Goal: Task Accomplishment & Management: Manage account settings

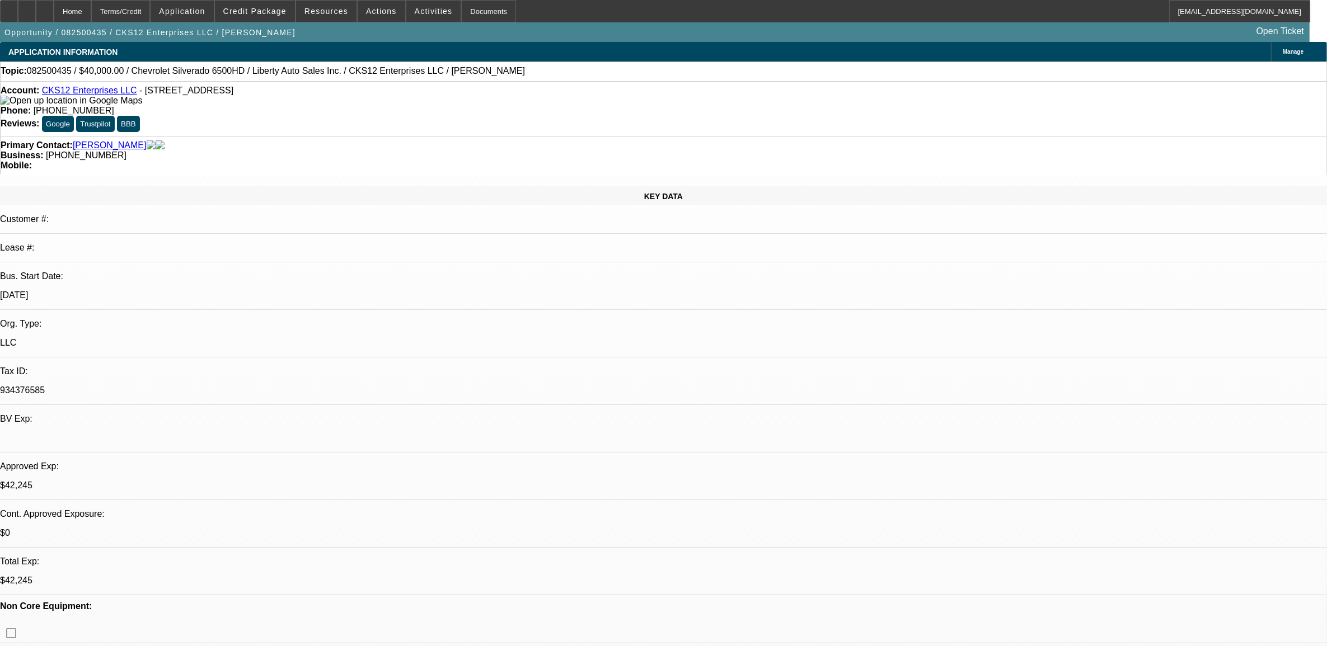
select select "0"
select select "0.1"
select select "0"
select select "2"
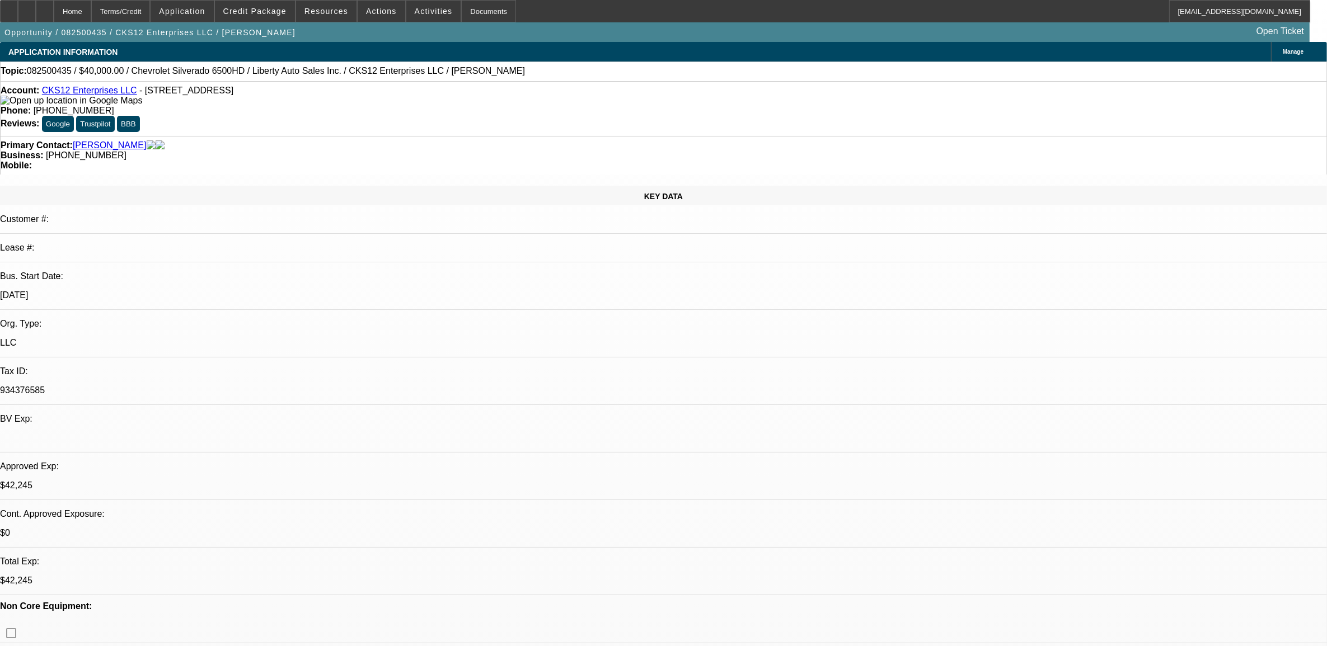
select select "0.1"
select select "0"
select select "0.1"
select select "0"
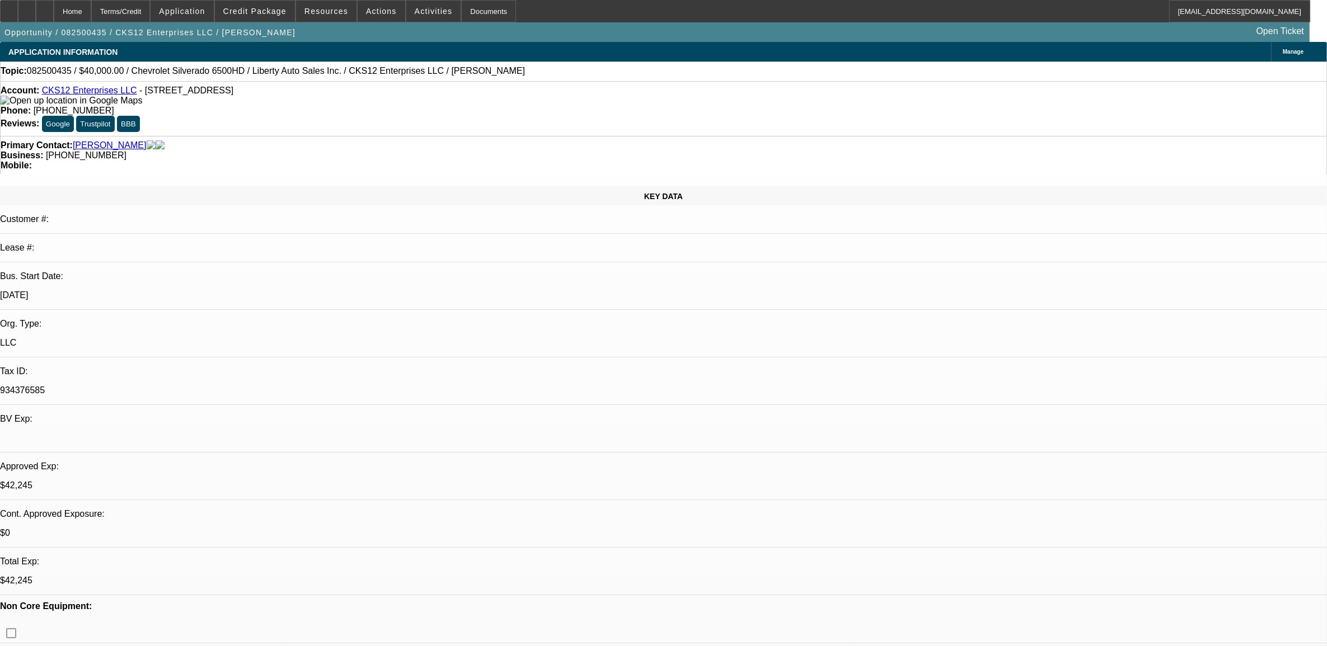
select select "2"
select select "0.1"
select select "1"
select select "2"
select select "4"
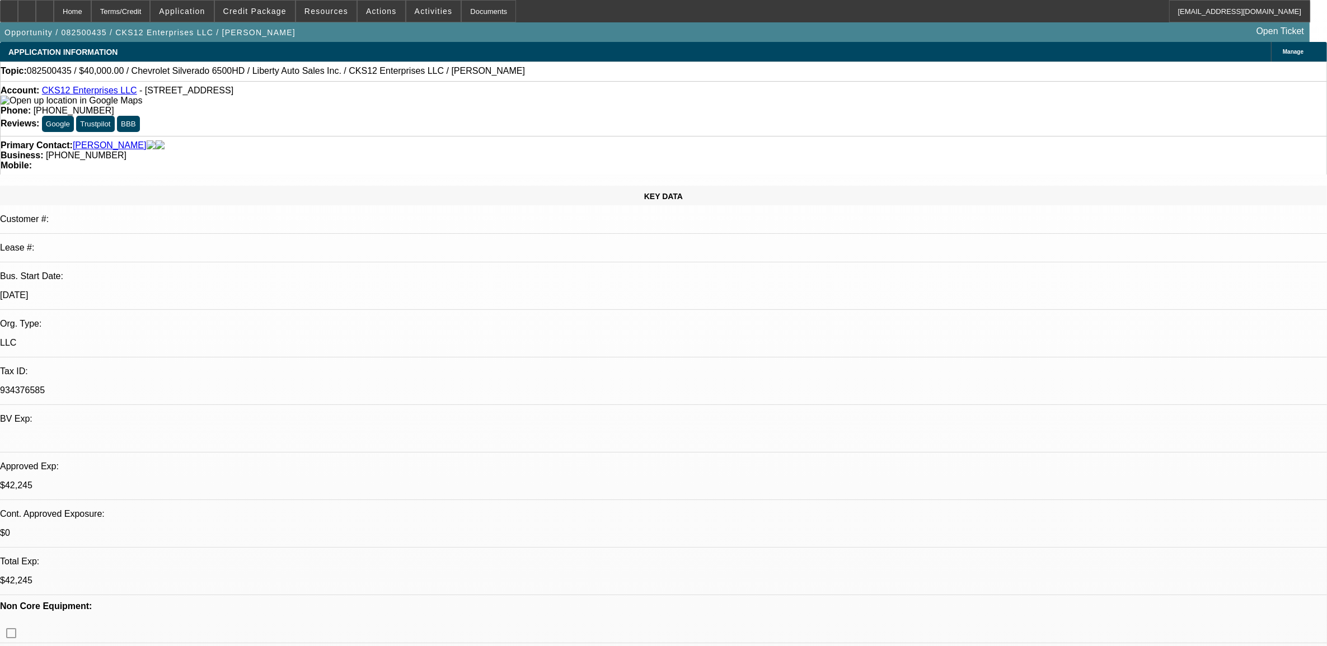
select select "1"
select select "2"
select select "4"
select select "1"
select select "3"
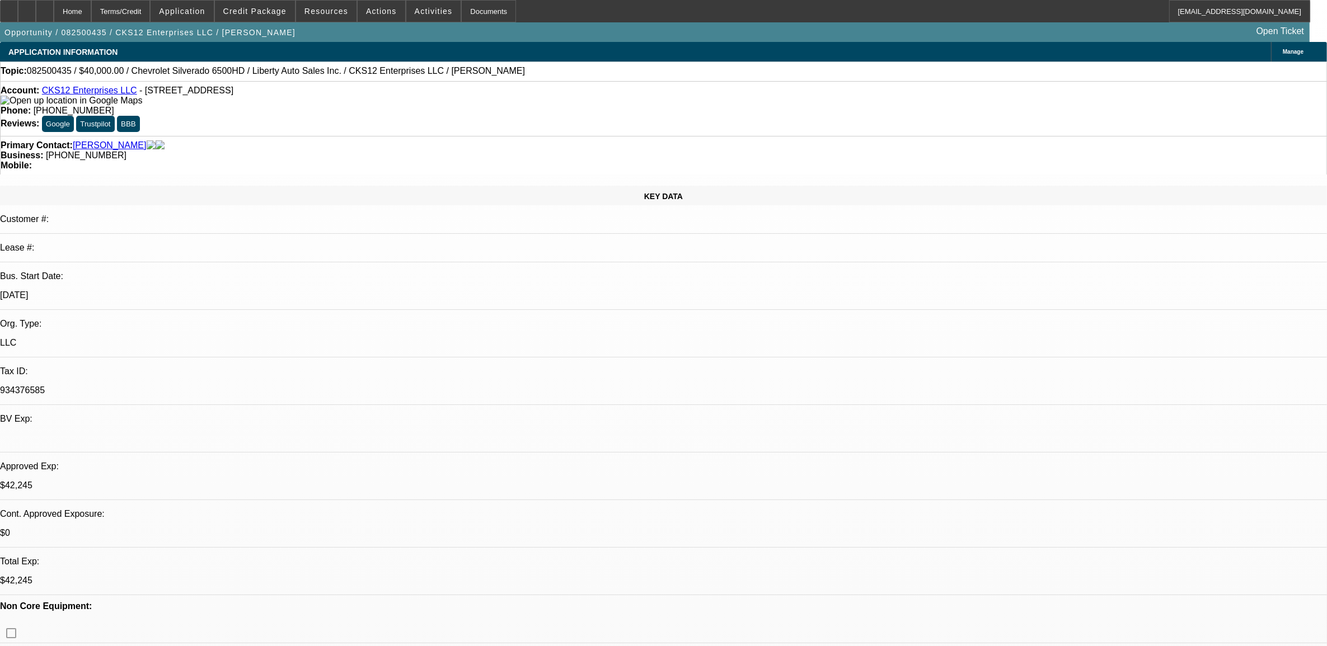
select select "4"
select select "1"
select select "2"
select select "4"
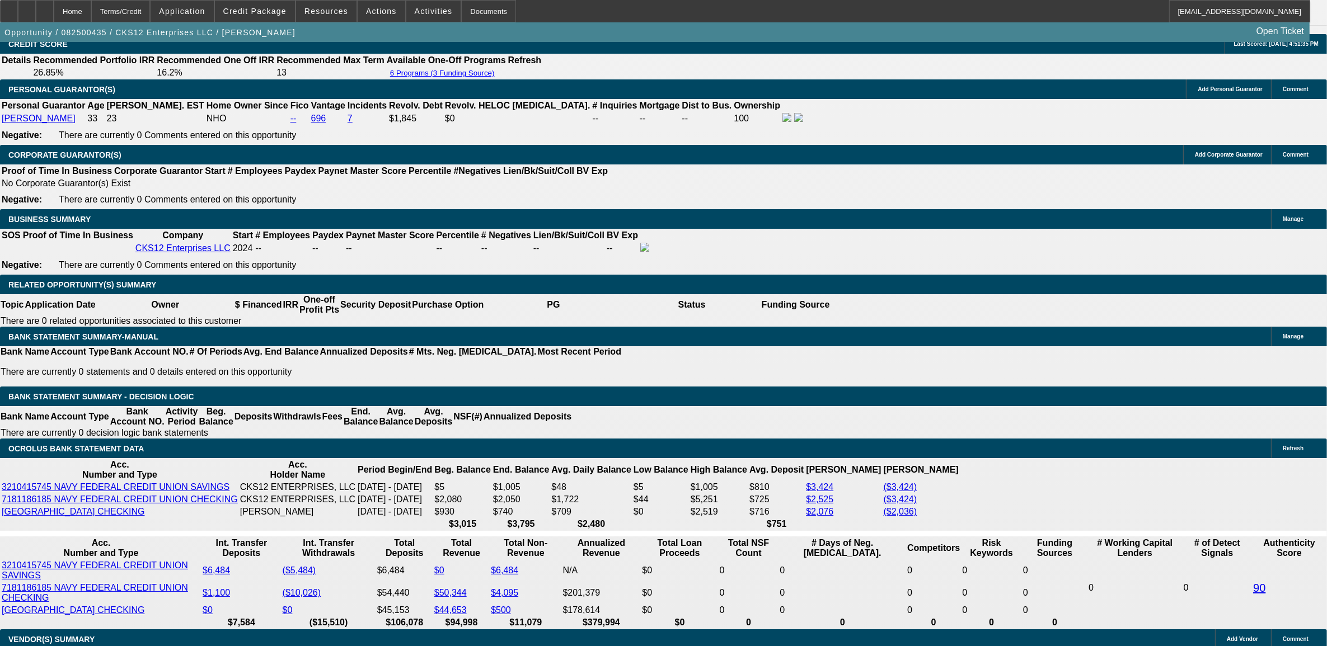
scroll to position [1626, 0]
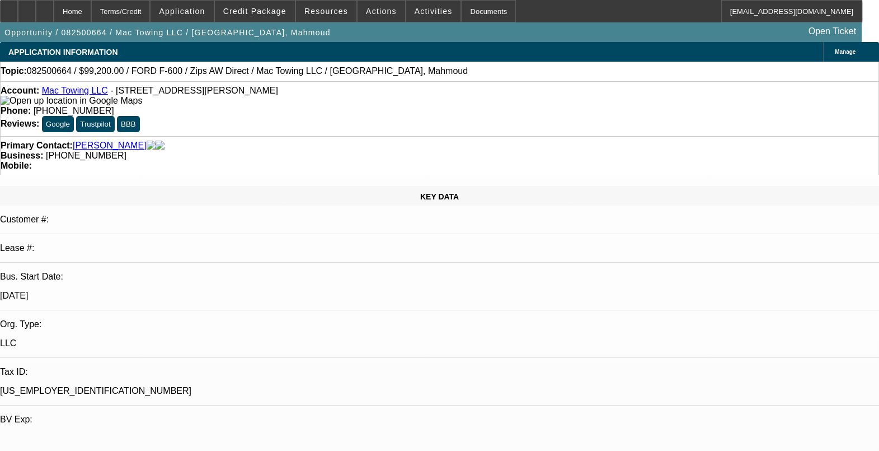
select select "0.2"
select select "2"
select select "0"
select select "0.2"
select select "2"
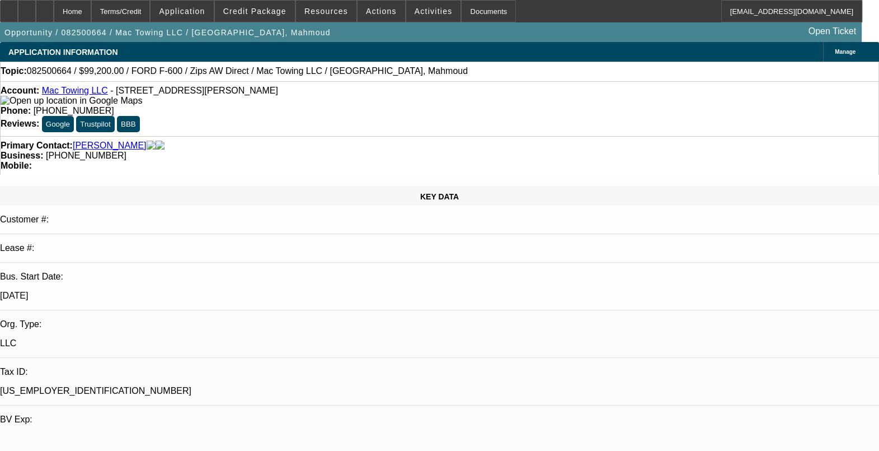
select select "0"
select select "0.2"
select select "2"
select select "0.1"
select select "0.2"
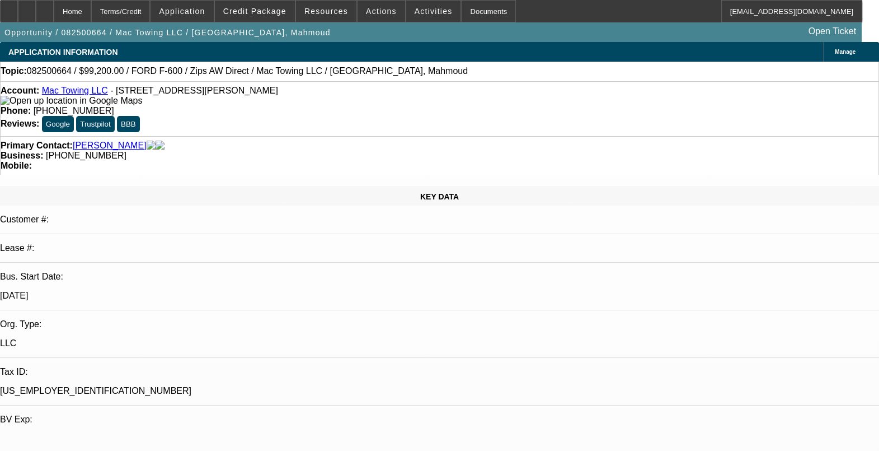
select select "2"
select select "0.1"
select select "1"
select select "2"
select select "6"
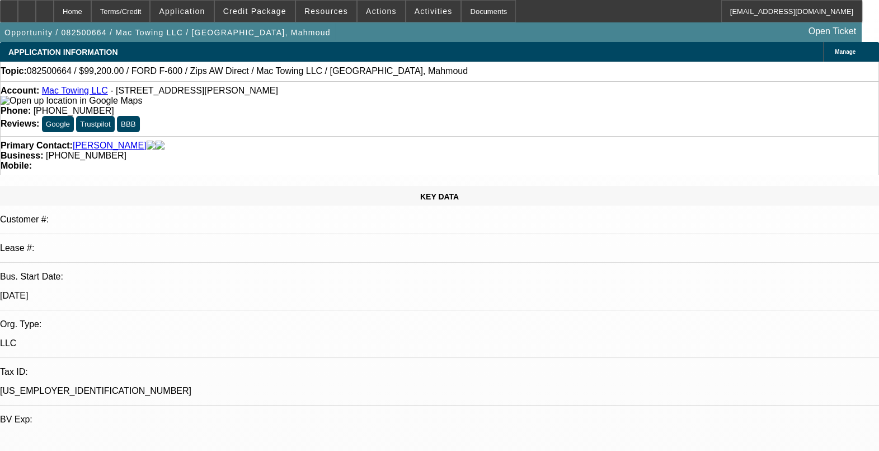
select select "1"
select select "2"
select select "6"
select select "1"
select select "2"
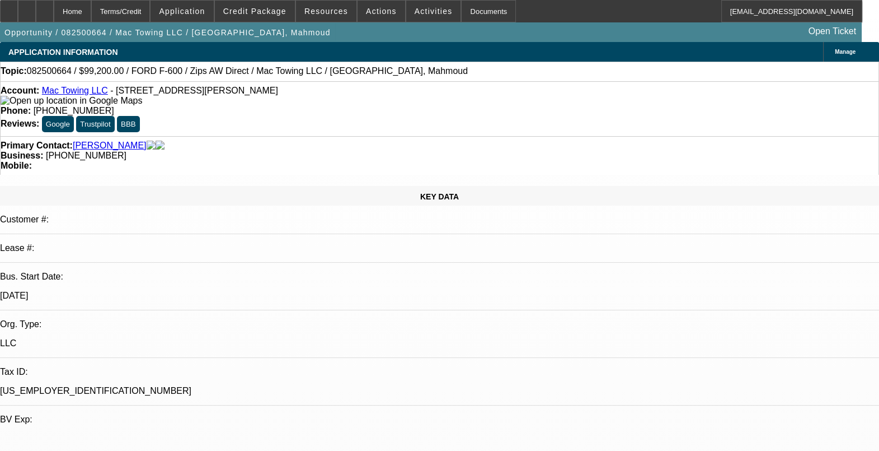
select select "4"
select select "1"
select select "2"
select select "4"
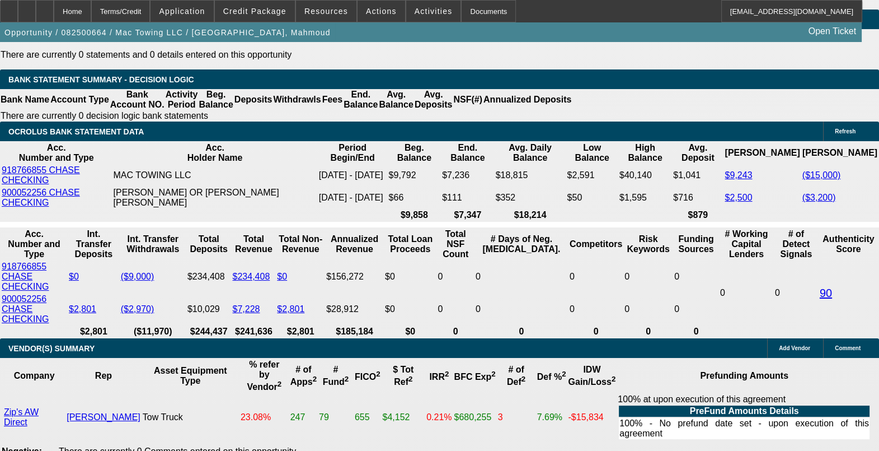
scroll to position [2028, 0]
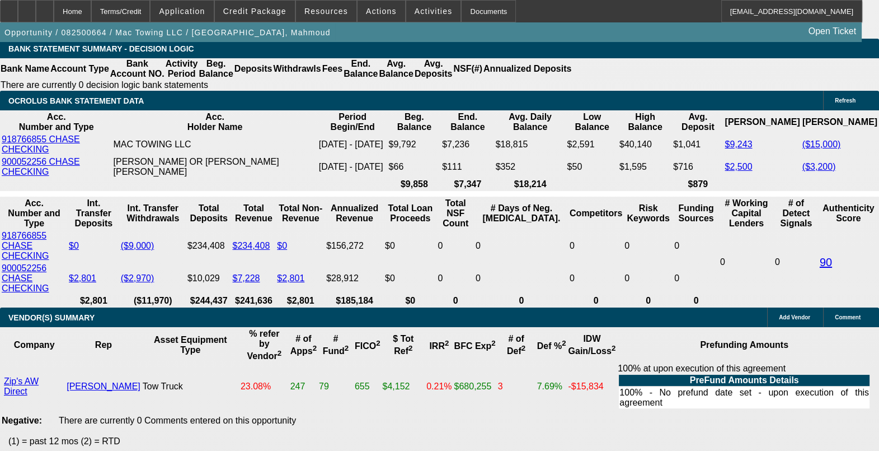
drag, startPoint x: 223, startPoint y: 371, endPoint x: 246, endPoint y: 371, distance: 23.5
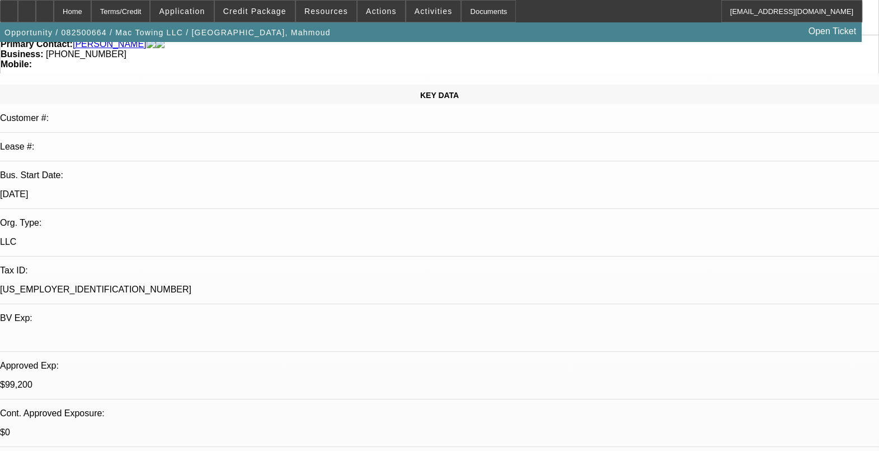
scroll to position [0, 0]
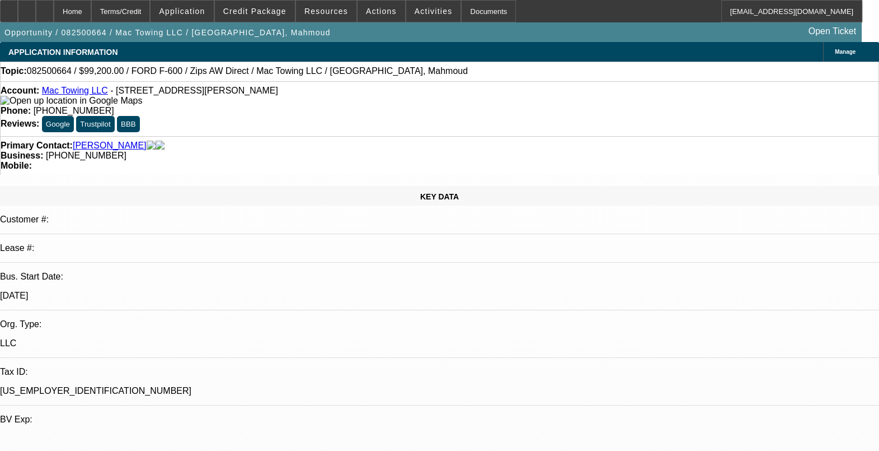
drag, startPoint x: 156, startPoint y: 212, endPoint x: 108, endPoint y: 218, distance: 48.0
click at [105, 290] on div "12/22/22" at bounding box center [439, 295] width 879 height 10
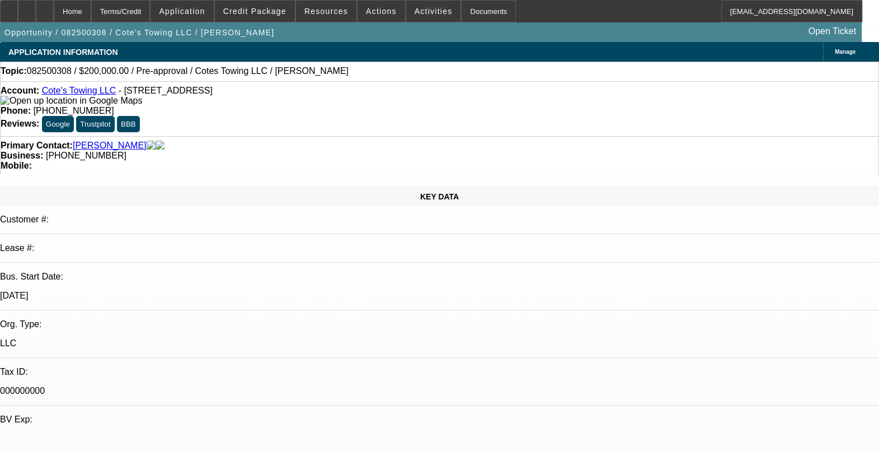
select select "0"
select select "1"
select select "3"
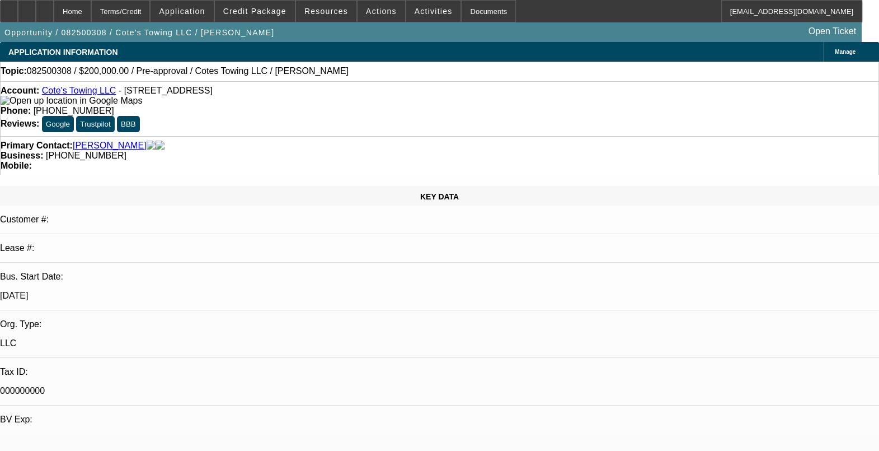
select select "6"
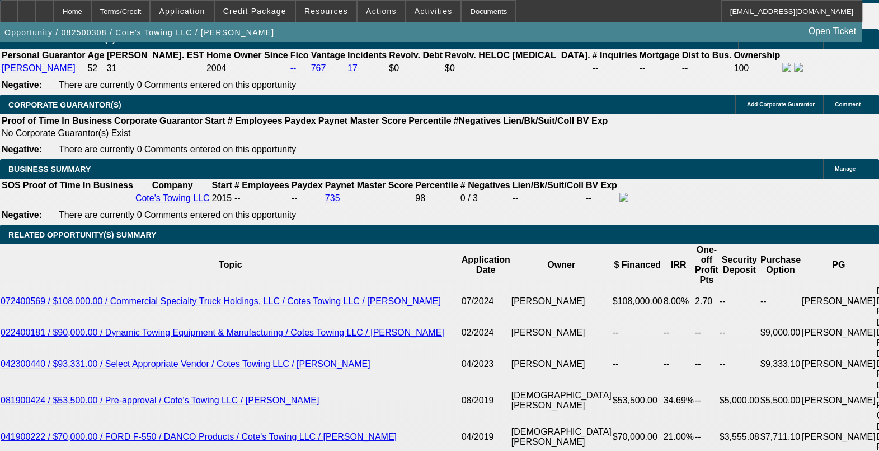
scroll to position [1609, 0]
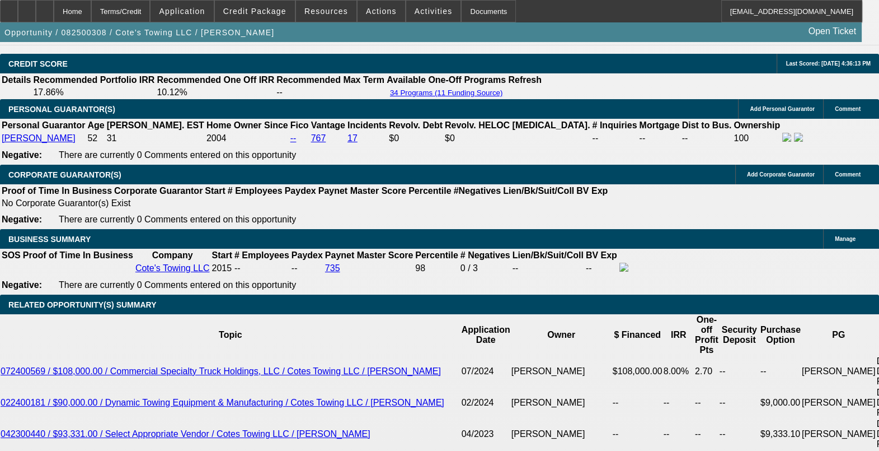
drag, startPoint x: 219, startPoint y: 288, endPoint x: 255, endPoint y: 283, distance: 36.7
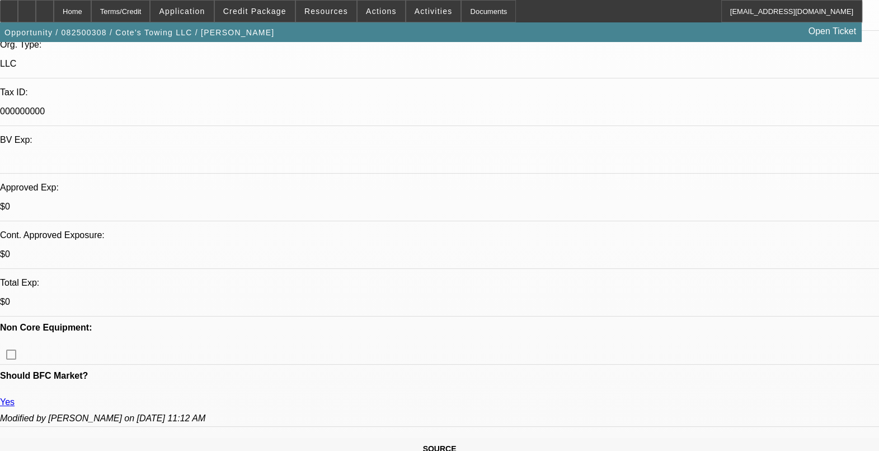
scroll to position [420, 0]
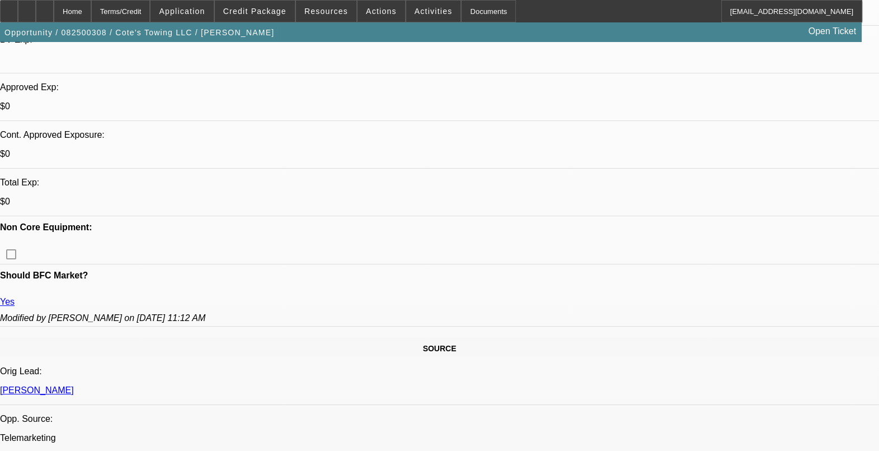
scroll to position [350, 0]
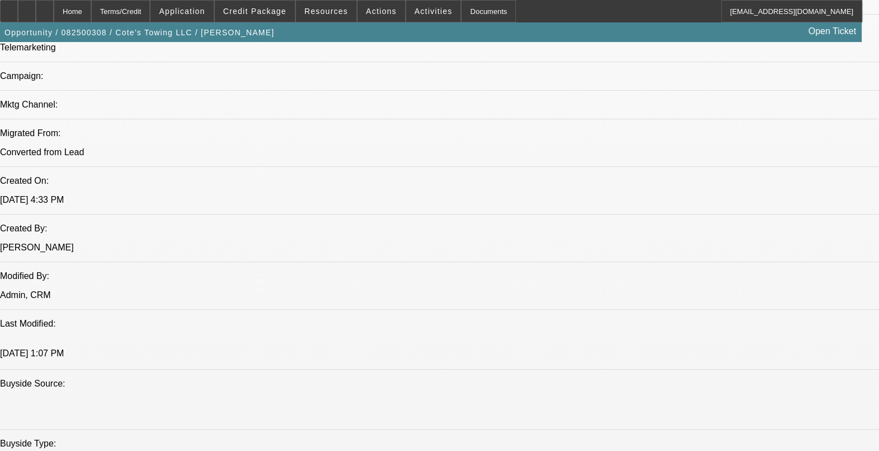
scroll to position [909, 0]
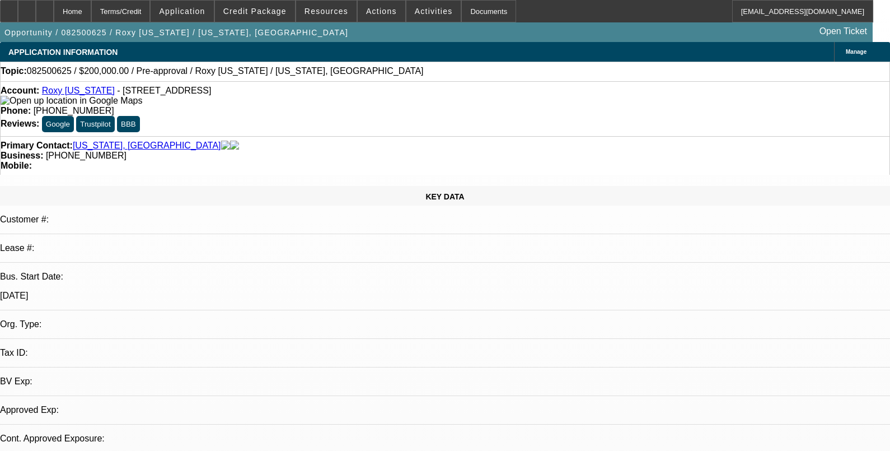
select select "0"
select select "2"
select select "0.1"
select select "4"
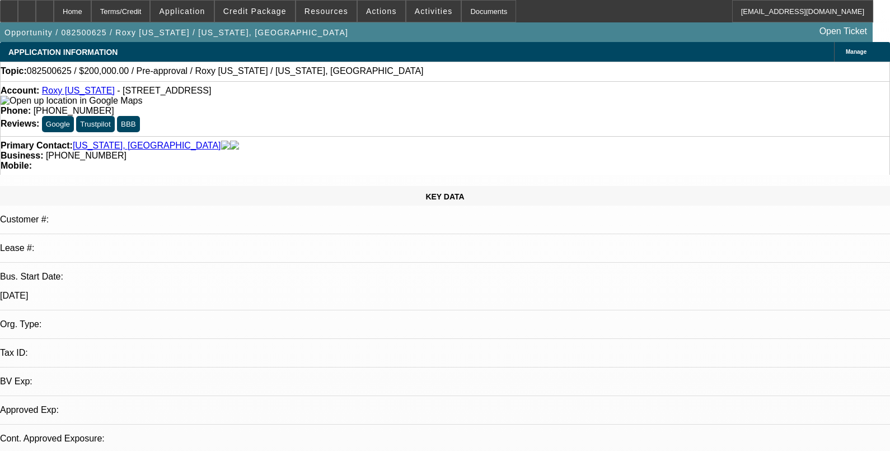
select select "0"
select select "2"
select select "0.1"
select select "4"
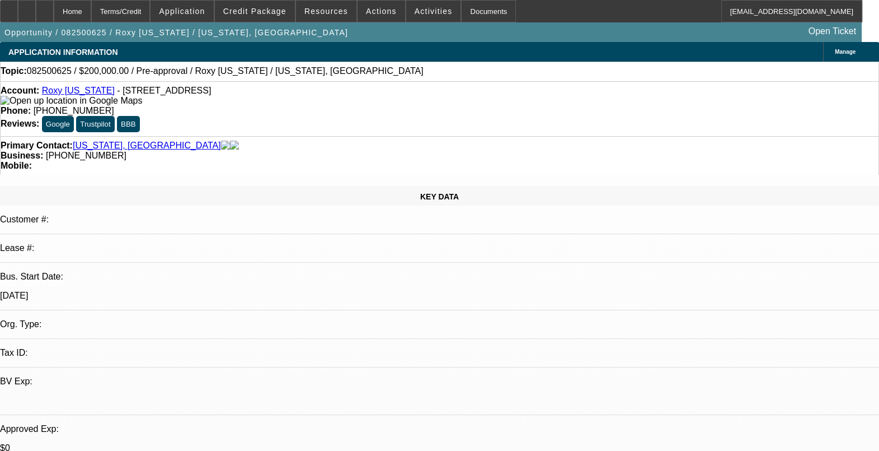
select select "0"
select select "2"
select select "0.1"
select select "1"
select select "2"
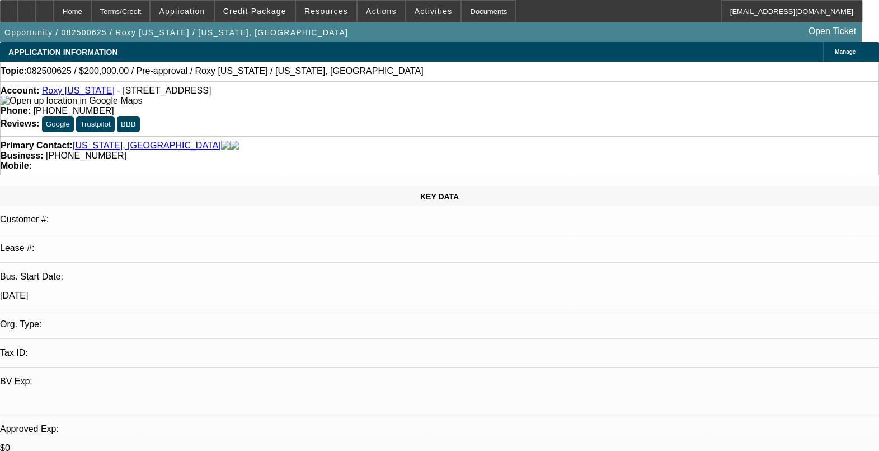
select select "4"
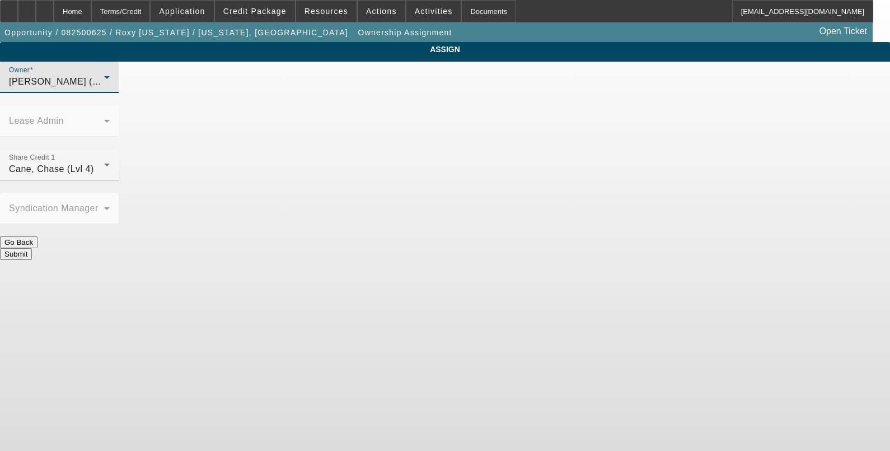
click at [104, 88] on div "[PERSON_NAME] (Lvl 1)" at bounding box center [56, 81] width 95 height 13
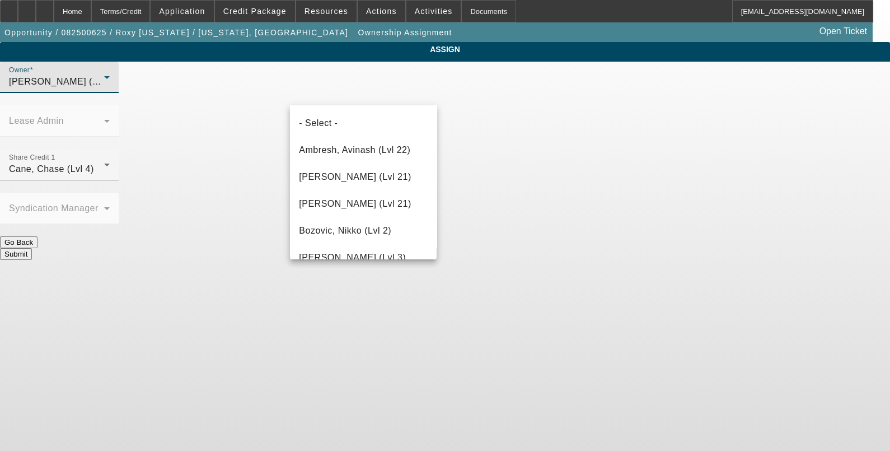
scroll to position [1463, 0]
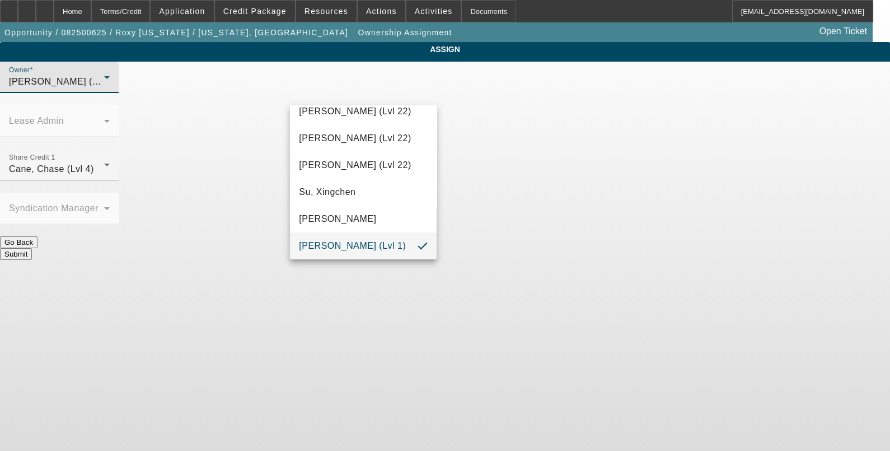
drag, startPoint x: 782, startPoint y: 326, endPoint x: 742, endPoint y: 326, distance: 39.7
click at [747, 327] on div at bounding box center [445, 225] width 890 height 451
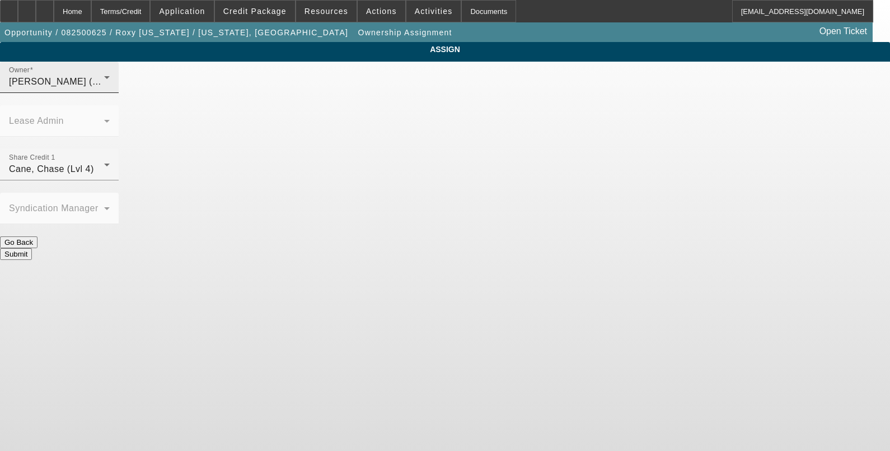
click at [104, 88] on div "[PERSON_NAME] (Lvl 1)" at bounding box center [56, 81] width 95 height 13
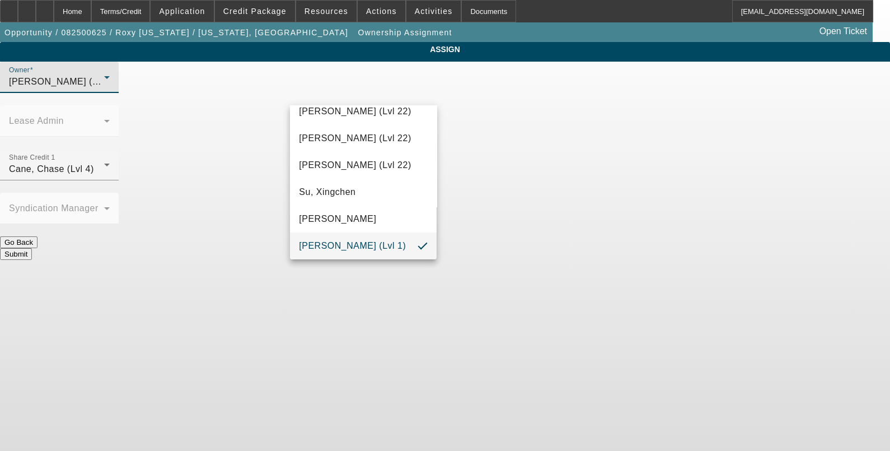
scroll to position [193, 0]
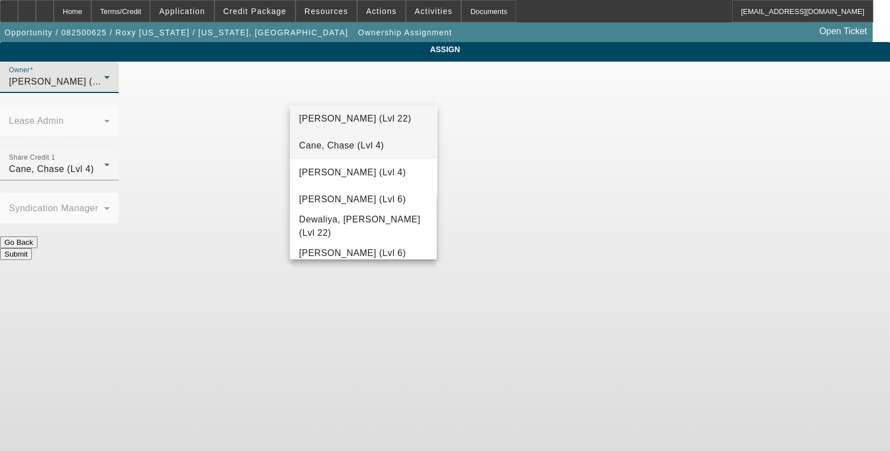
click at [344, 143] on span "Cane, Chase (Lvl 4)" at bounding box center [341, 145] width 85 height 13
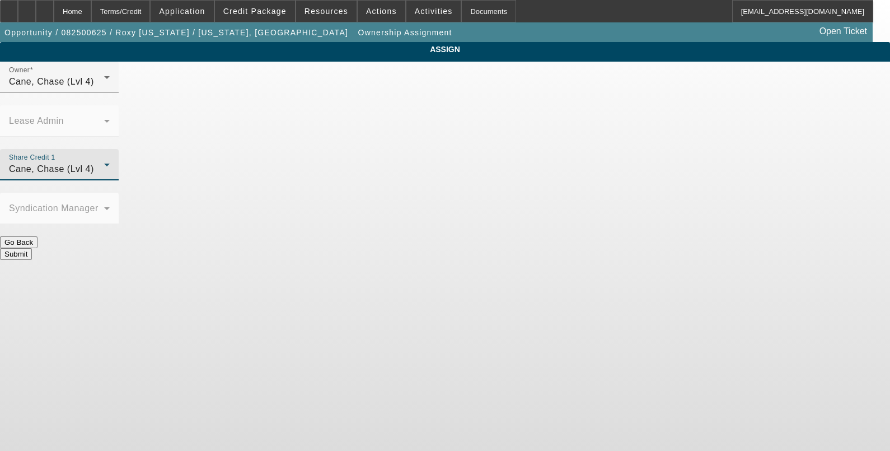
click at [94, 164] on span "Cane, Chase (Lvl 4)" at bounding box center [51, 169] width 85 height 10
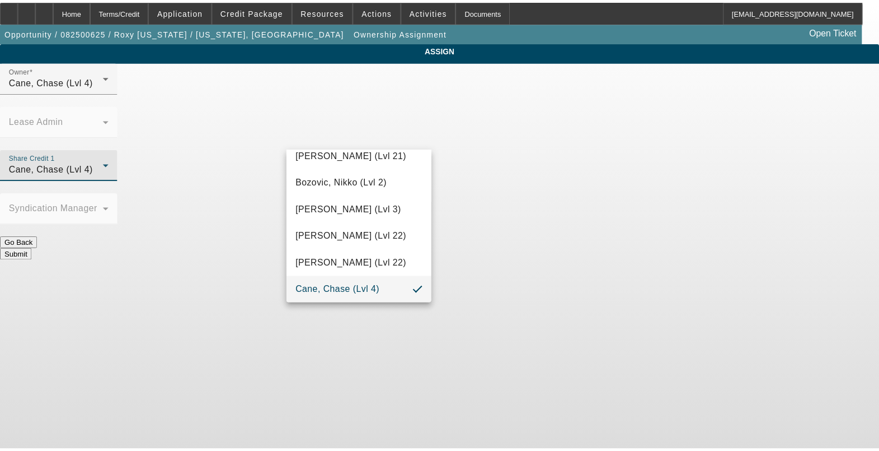
scroll to position [1328, 0]
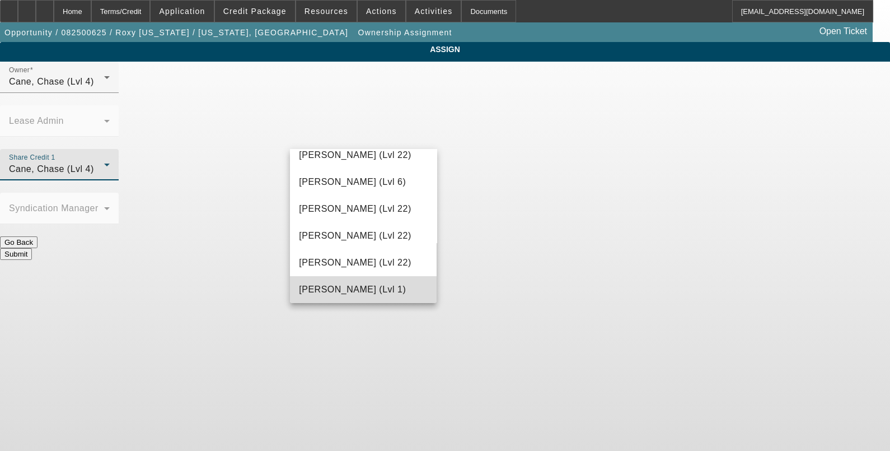
click at [377, 287] on span "[PERSON_NAME] (Lvl 1)" at bounding box center [352, 289] width 107 height 13
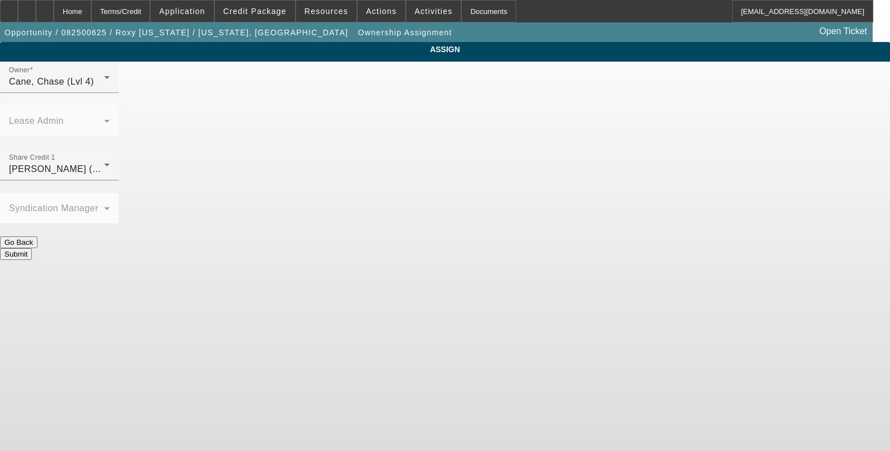
click at [32, 248] on button "Submit" at bounding box center [16, 254] width 32 height 12
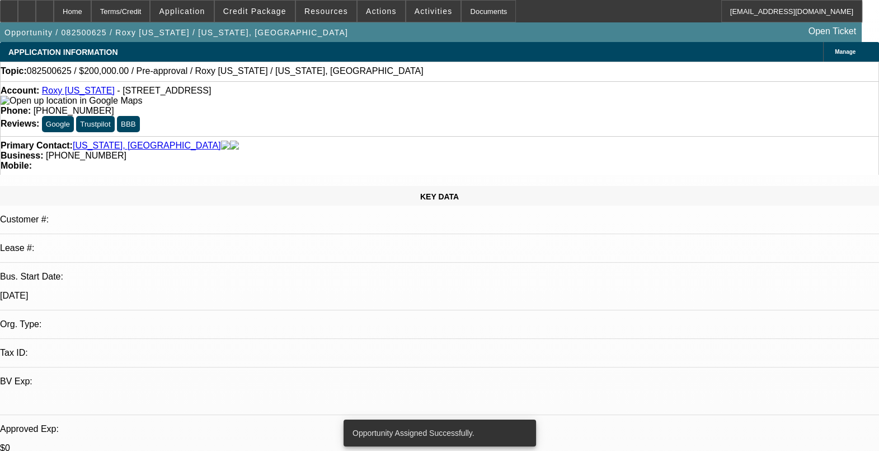
select select "0"
select select "2"
select select "0.1"
select select "4"
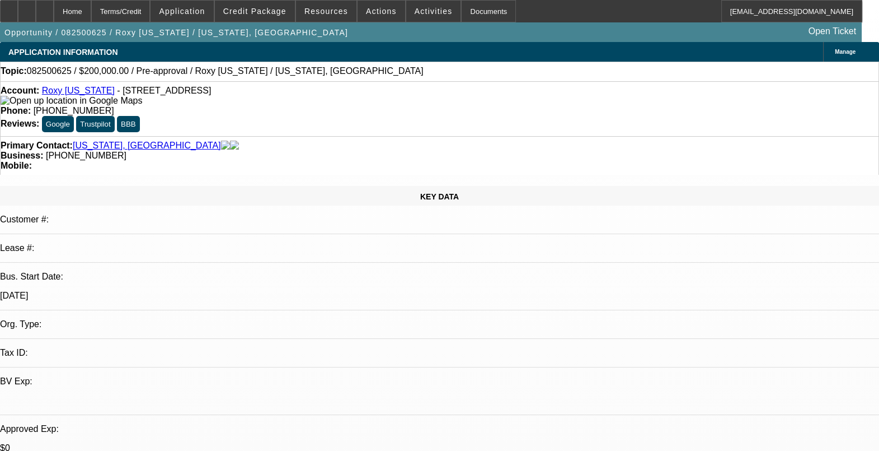
drag, startPoint x: 130, startPoint y: 212, endPoint x: 100, endPoint y: 212, distance: 30.2
click at [100, 271] on div "Bus. Start Date: [DATE]" at bounding box center [439, 290] width 879 height 39
drag, startPoint x: 100, startPoint y: 212, endPoint x: 160, endPoint y: 222, distance: 60.8
click at [160, 338] on div at bounding box center [439, 338] width 879 height 0
drag, startPoint x: 151, startPoint y: 222, endPoint x: 121, endPoint y: 220, distance: 30.3
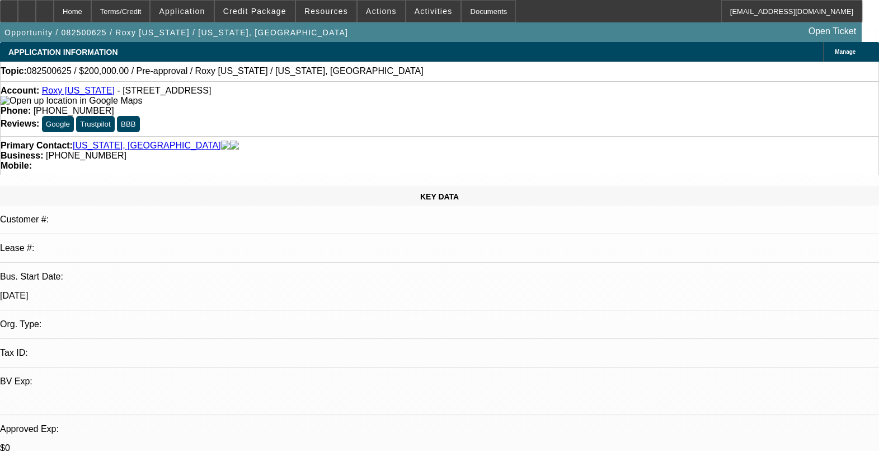
click at [121, 220] on div "KEY DATA Customer #: Lease #: Bus. Start Date: [DATE] Org. Type: Tax ID: BV Exp…" at bounding box center [439, 423] width 879 height 474
